Goal: Obtain resource: Download file/media

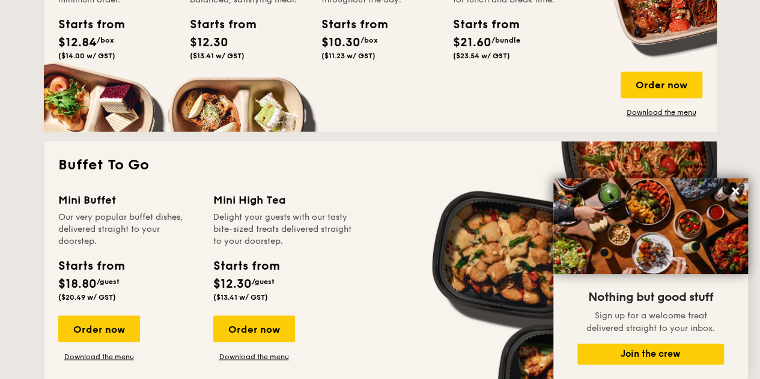
scroll to position [941, 0]
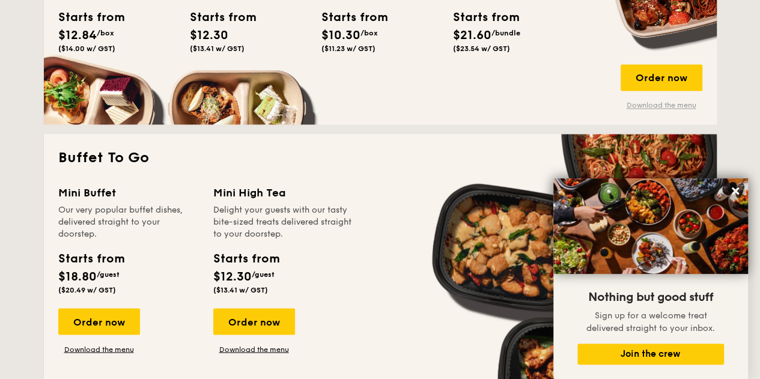
click at [679, 104] on link "Download the menu" at bounding box center [661, 105] width 82 height 10
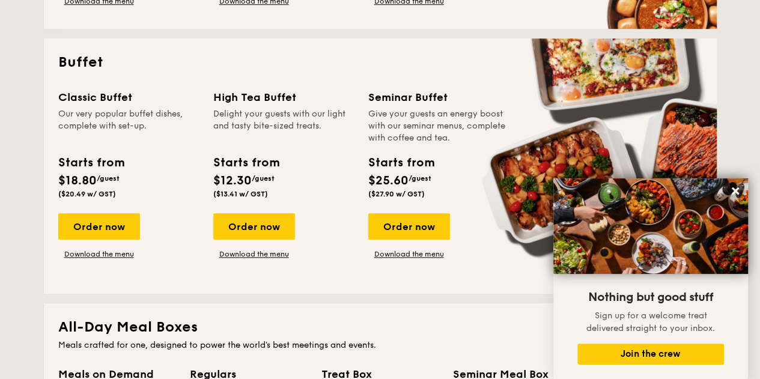
scroll to position [532, 0]
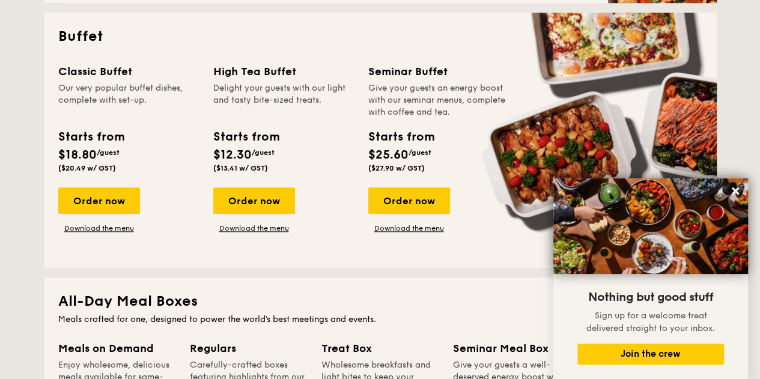
click at [276, 231] on link "Download the menu" at bounding box center [254, 228] width 82 height 10
click at [114, 229] on link "Download the menu" at bounding box center [99, 228] width 82 height 10
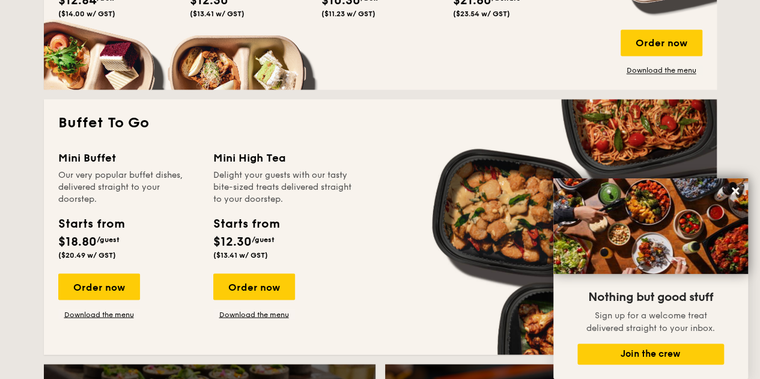
scroll to position [1004, 0]
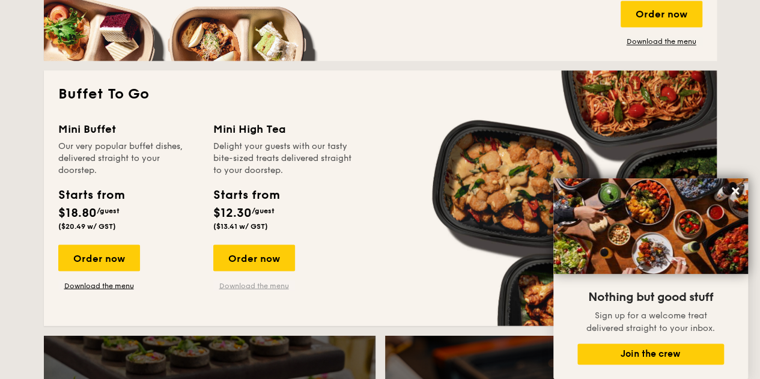
click at [264, 289] on link "Download the menu" at bounding box center [254, 286] width 82 height 10
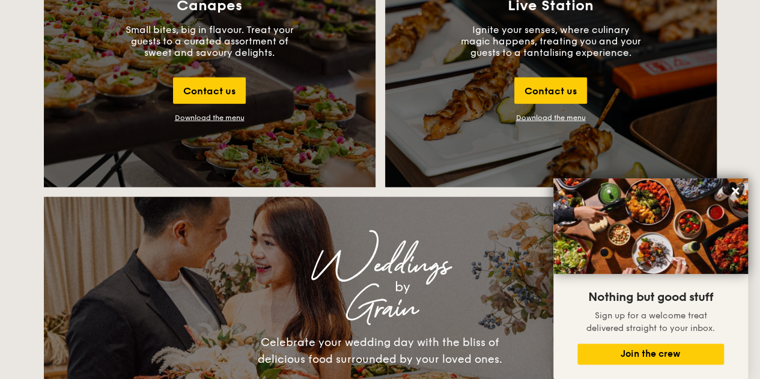
scroll to position [1418, 0]
